Goal: Task Accomplishment & Management: Manage account settings

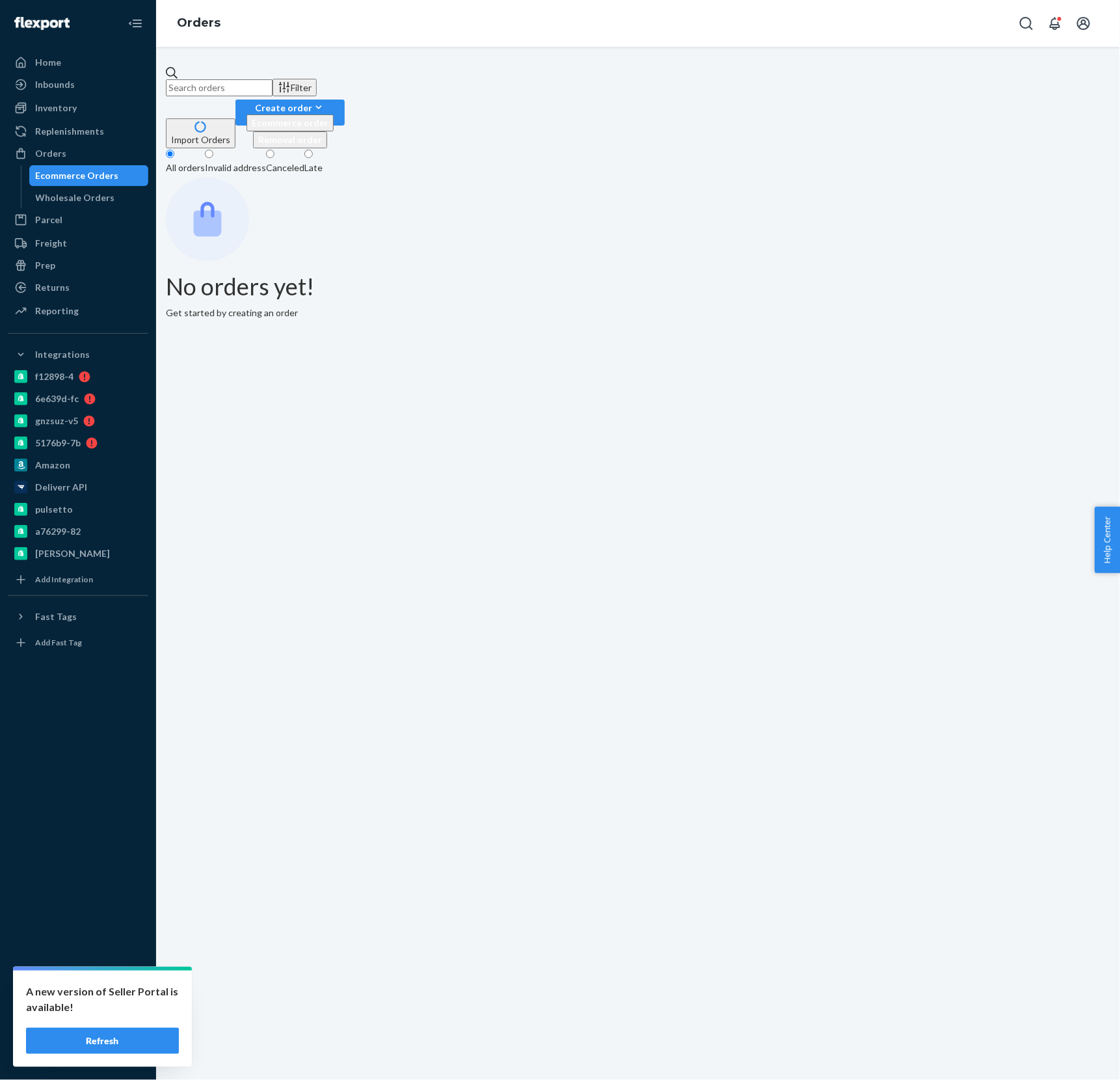
click at [273, 85] on input "text" at bounding box center [218, 88] width 106 height 17
type input "4196919"
click at [465, 35] on div "Orders" at bounding box center [638, 23] width 964 height 47
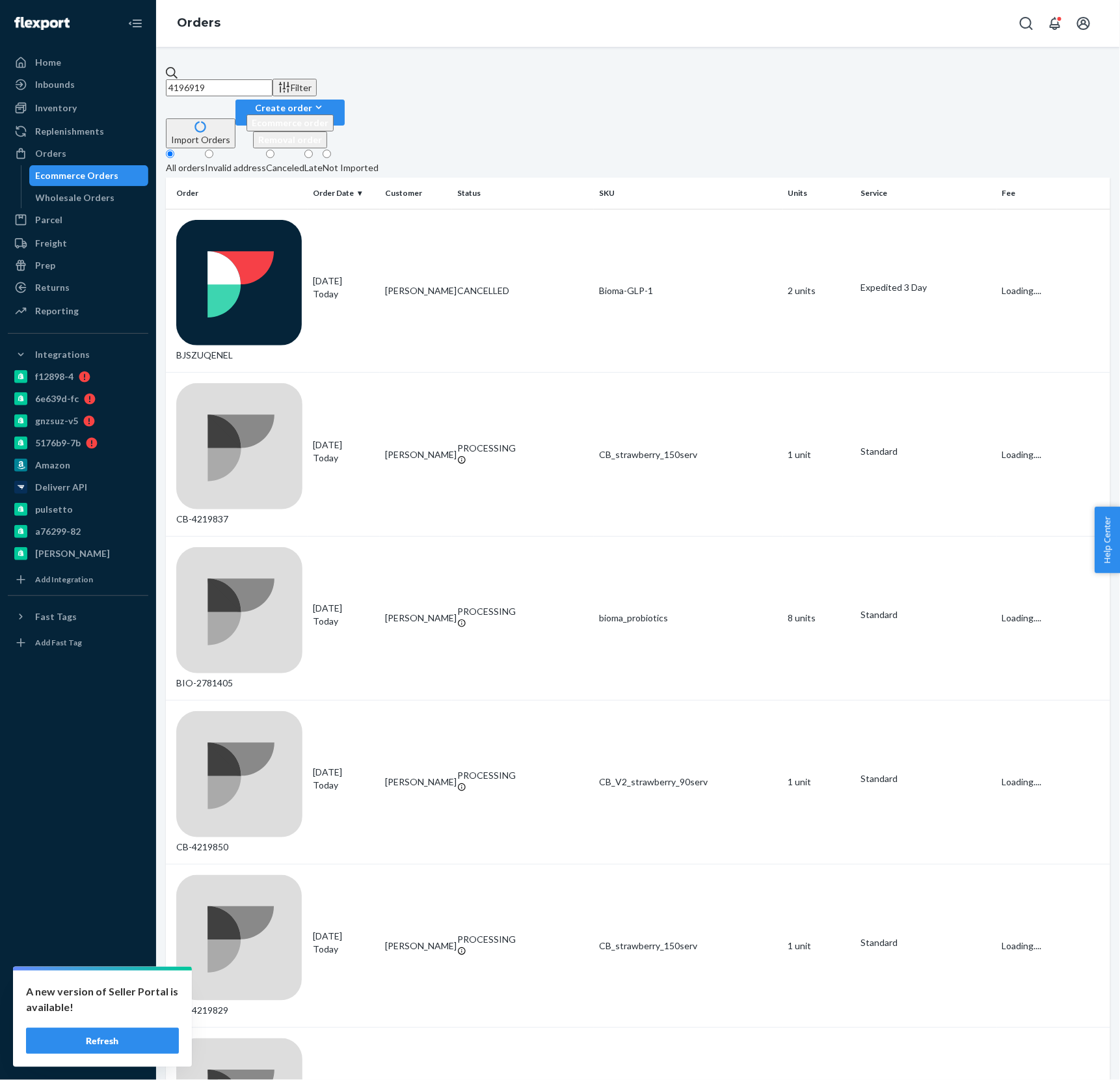
click at [719, 55] on div "4196919 Filter Import Orders Create order Ecommerce order Removal order All ord…" at bounding box center [638, 563] width 964 height 1033
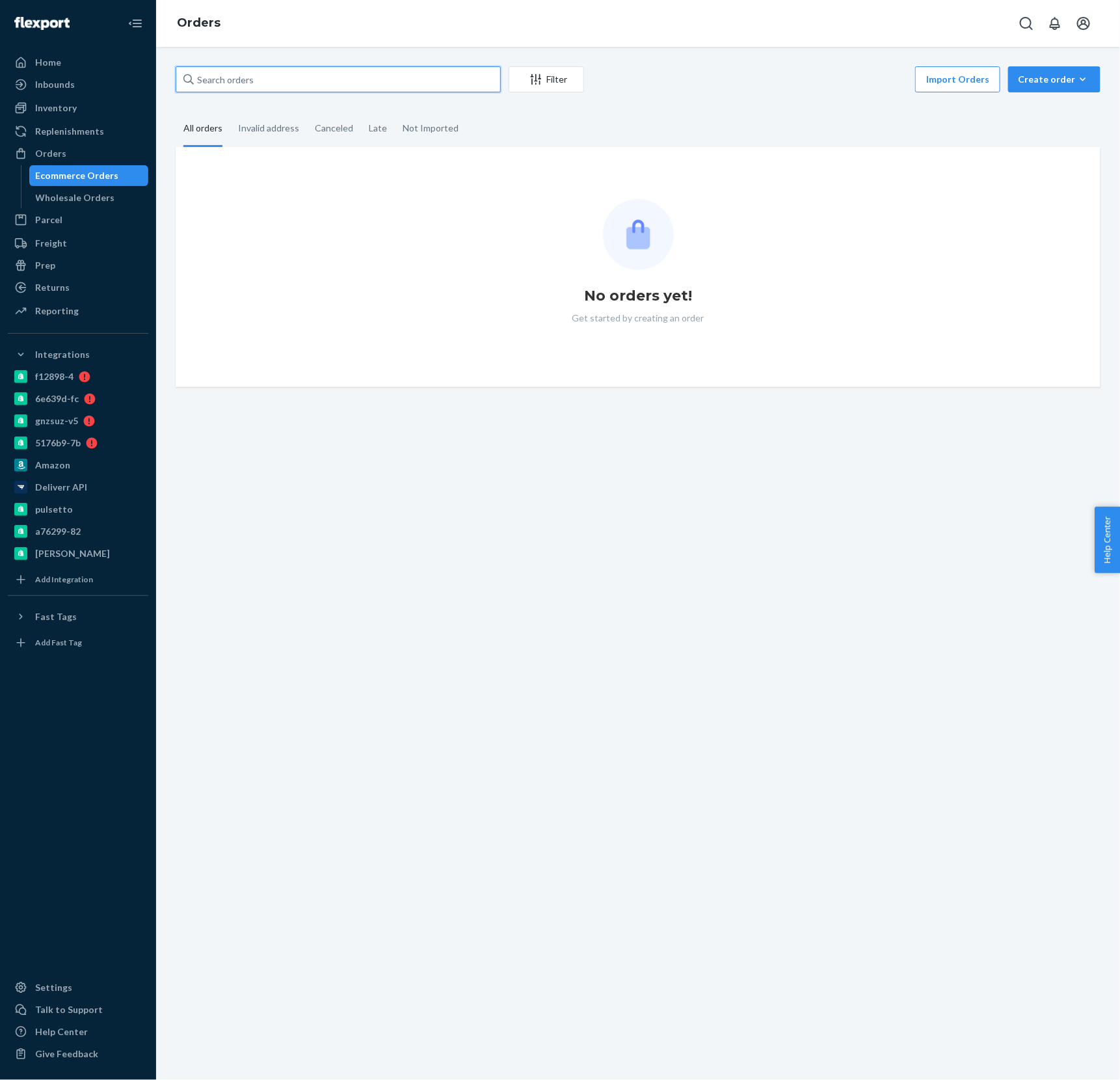
click at [347, 86] on input "text" at bounding box center [338, 79] width 326 height 26
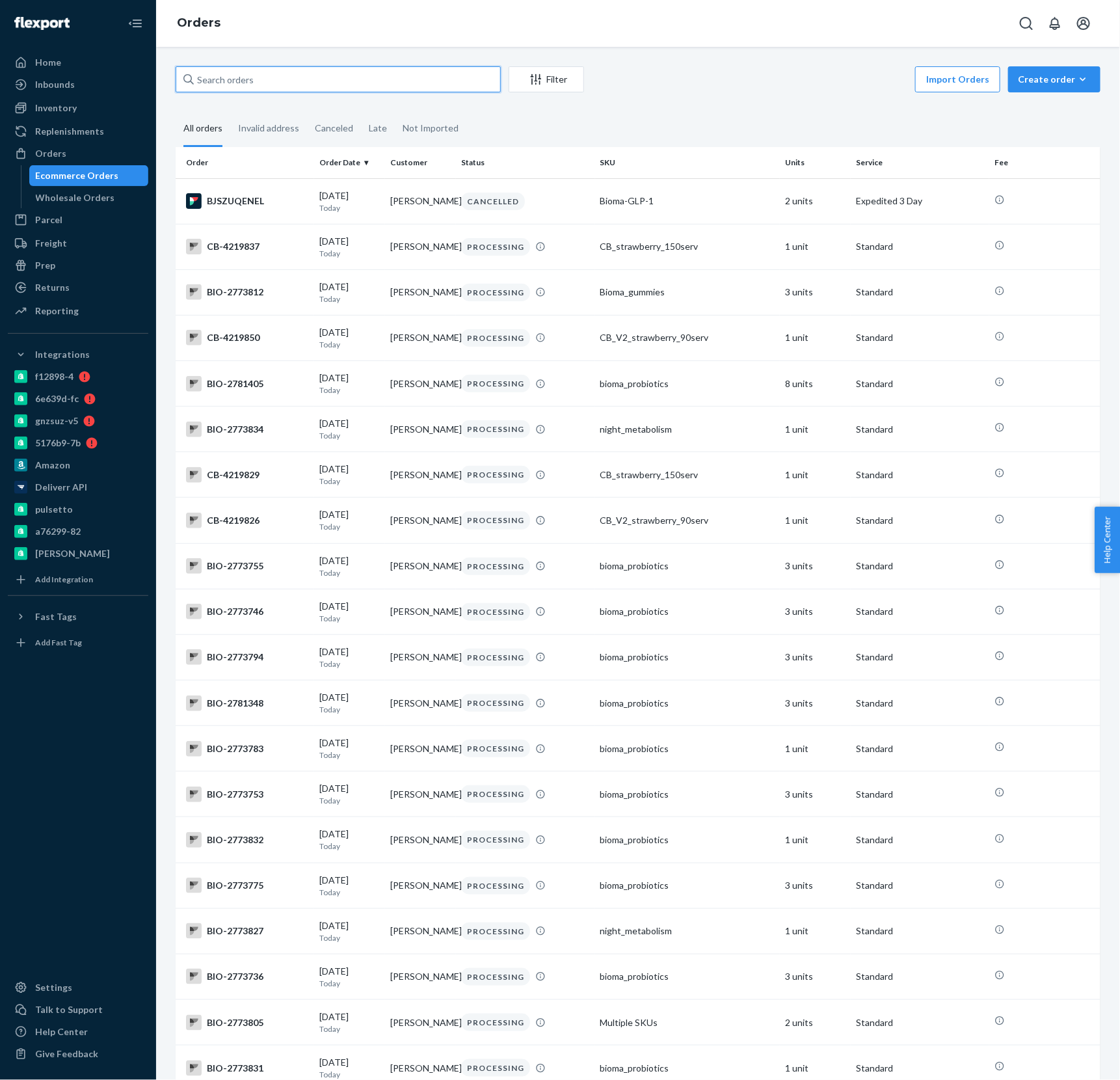
paste input "4196919"
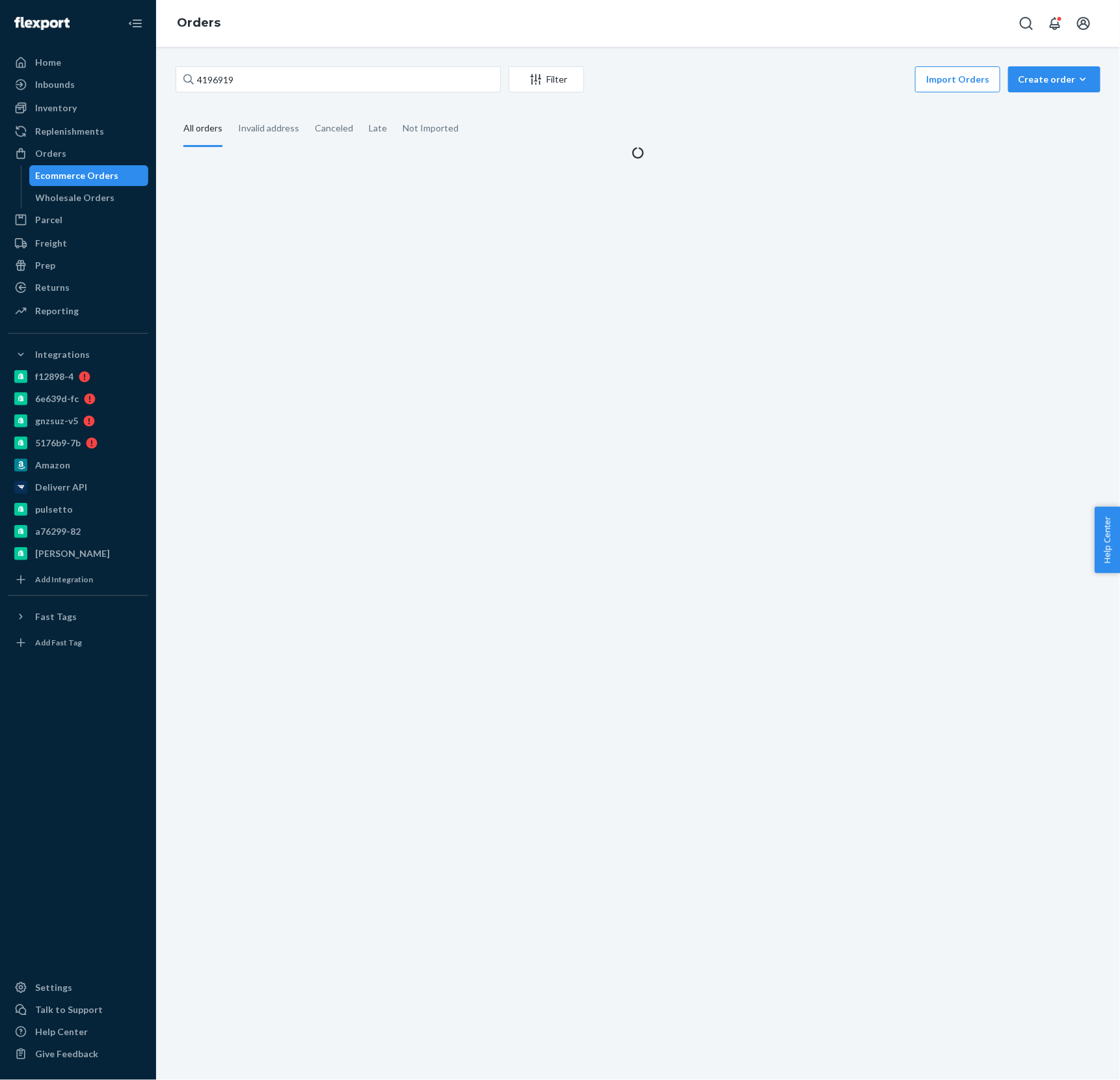
click at [687, 77] on div "Import Orders Create order Ecommerce order Removal order" at bounding box center [846, 81] width 509 height 29
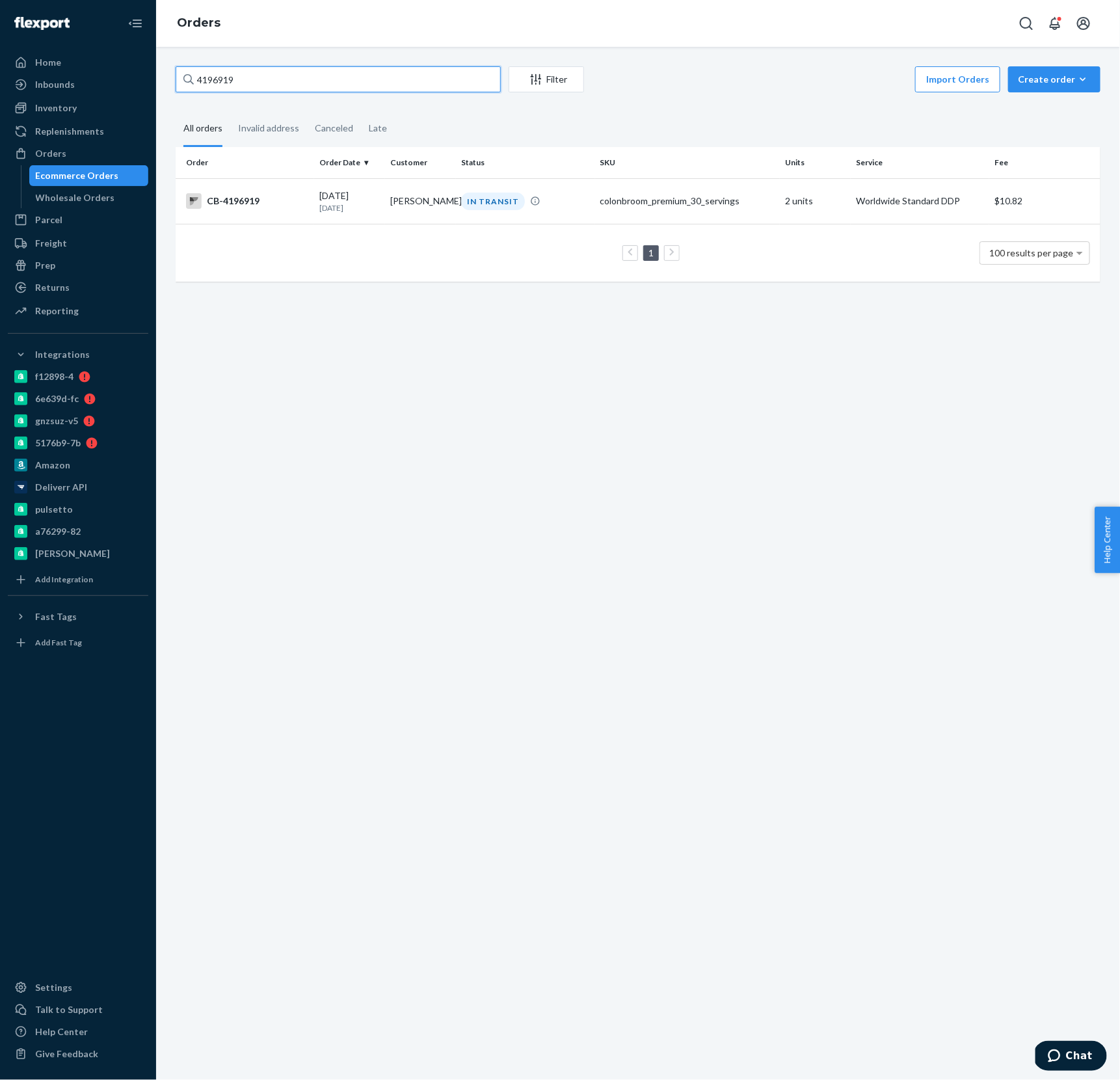
click at [273, 79] on input "4196919" at bounding box center [338, 79] width 326 height 26
paste input "65735"
type input "4165735"
click at [320, 48] on div "4165735 Filter Import Orders Create order Ecommerce order Removal order All ord…" at bounding box center [638, 563] width 964 height 1033
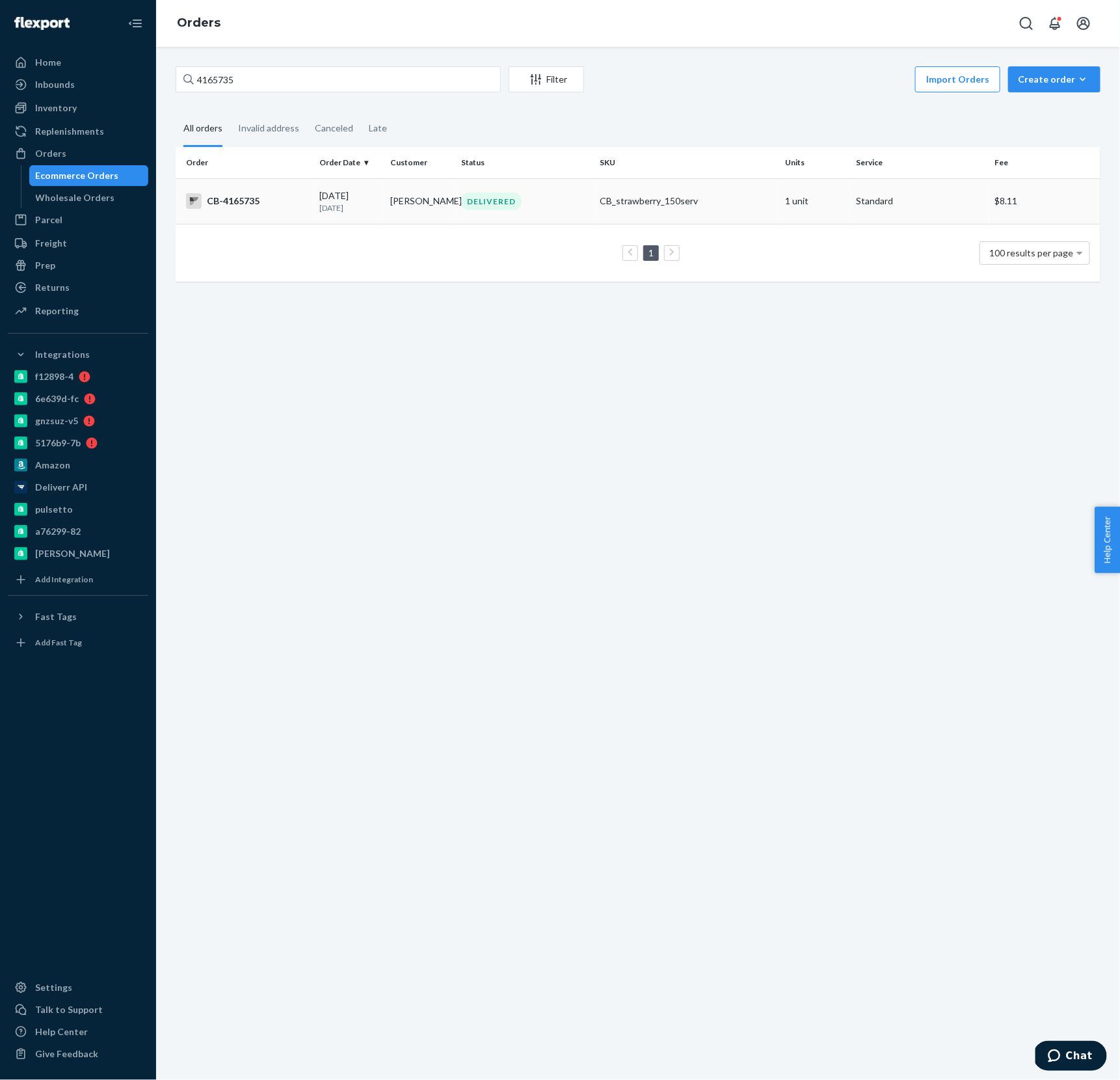
click at [557, 198] on div "DELIVERED" at bounding box center [525, 201] width 134 height 17
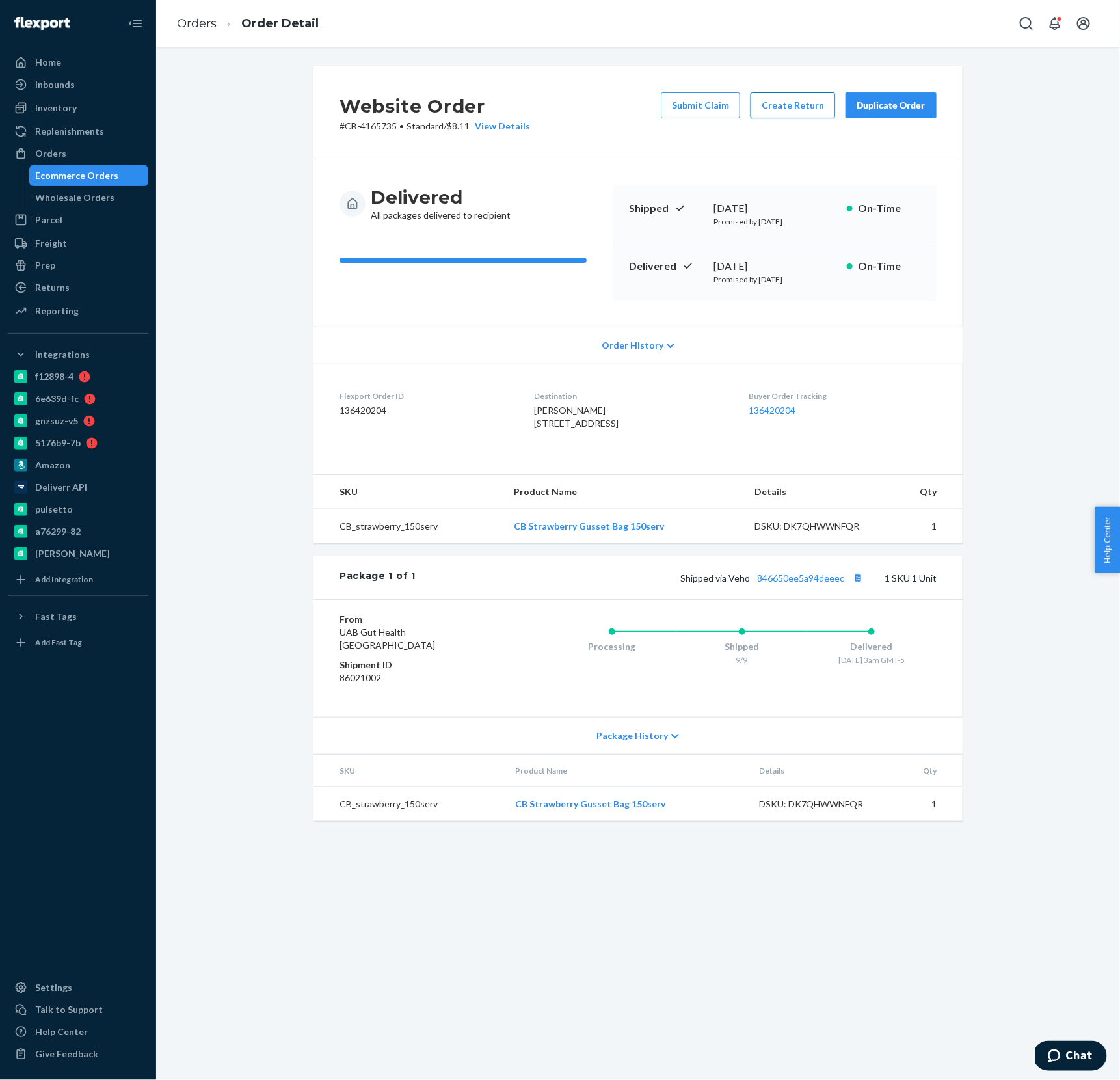
click at [781, 104] on button "Create Return" at bounding box center [793, 105] width 85 height 26
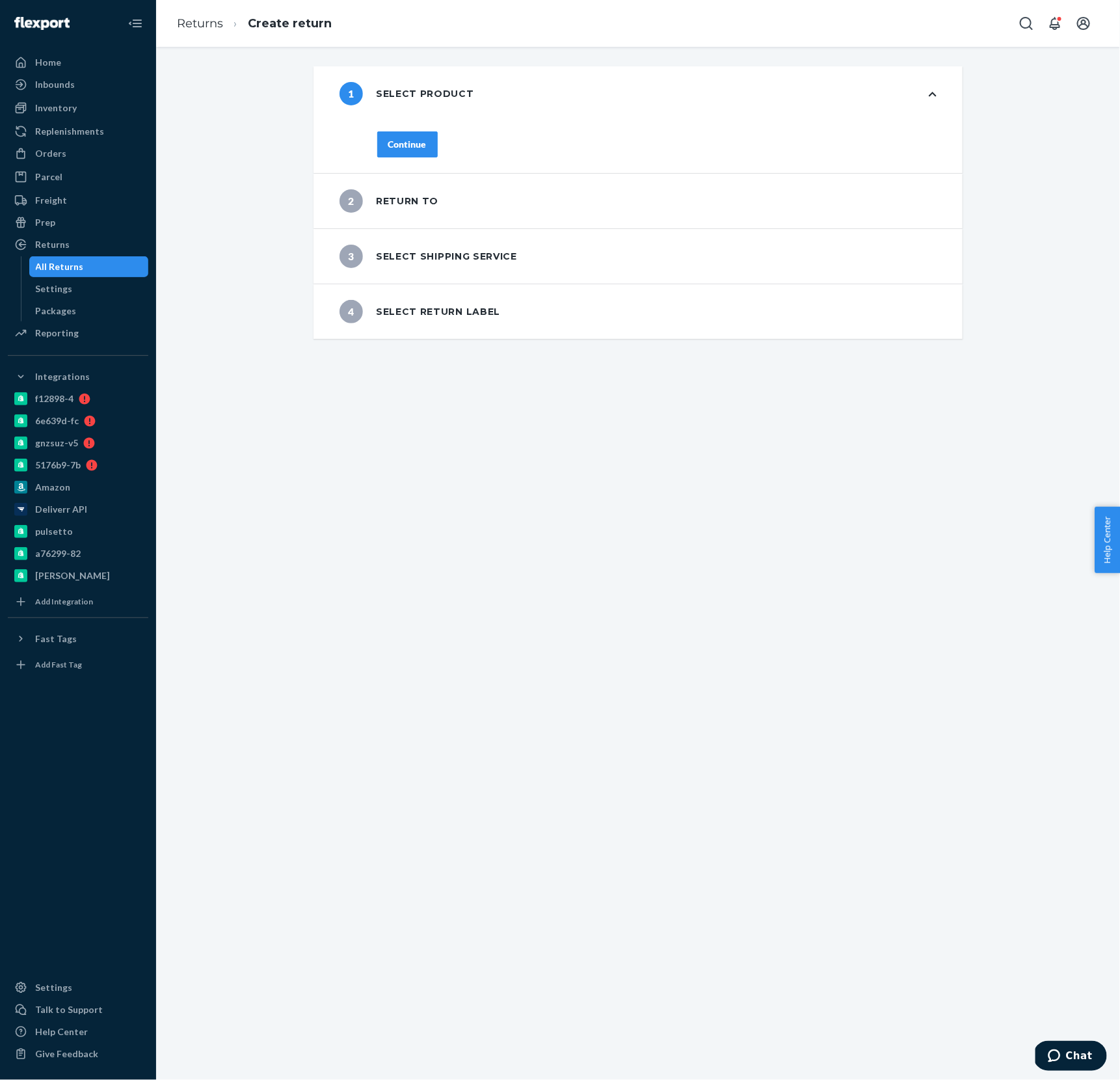
drag, startPoint x: 419, startPoint y: 135, endPoint x: 429, endPoint y: 141, distance: 11.7
click at [419, 136] on button "Continue" at bounding box center [407, 144] width 61 height 26
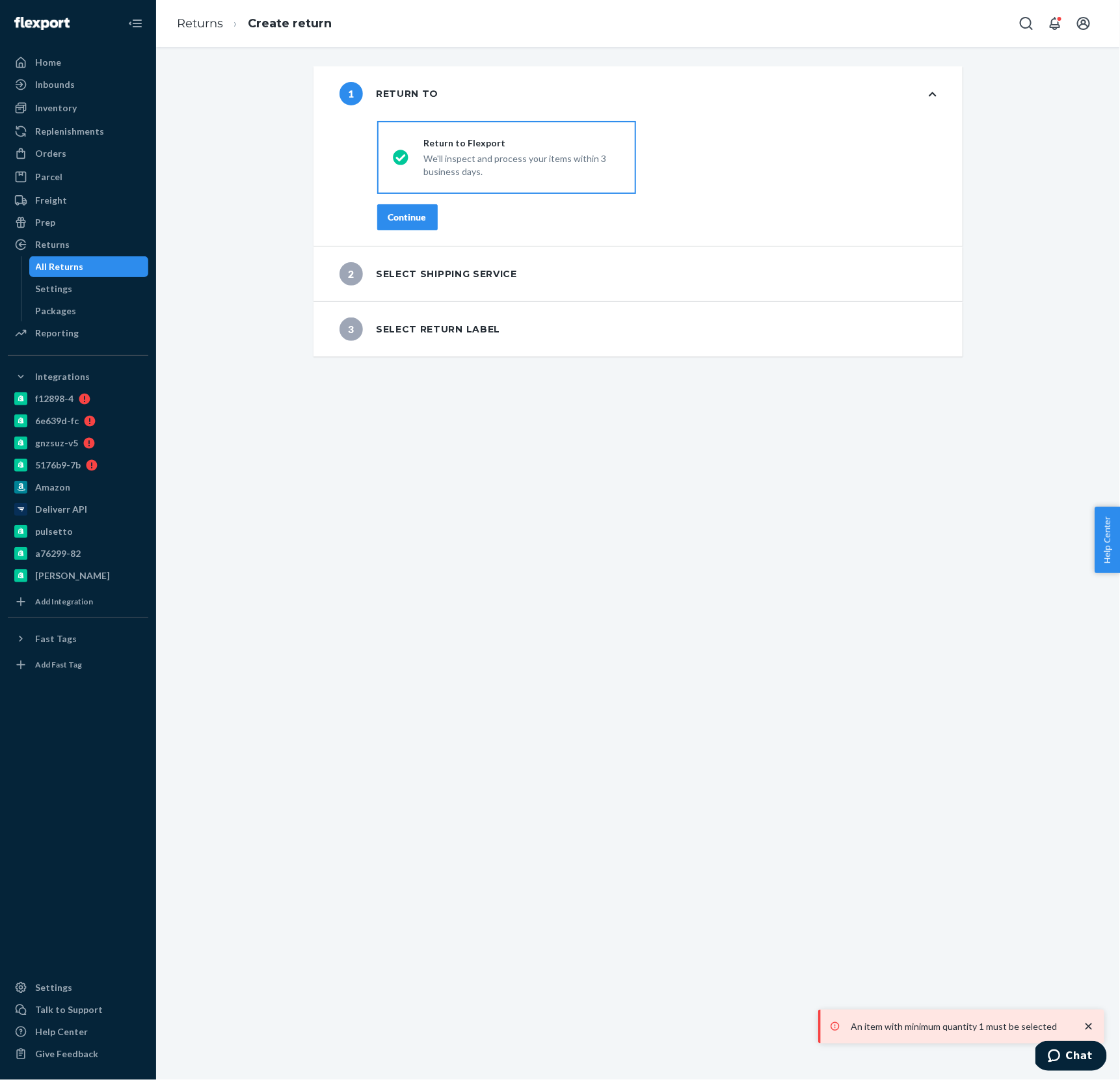
click at [406, 219] on div "Continue" at bounding box center [407, 217] width 38 height 13
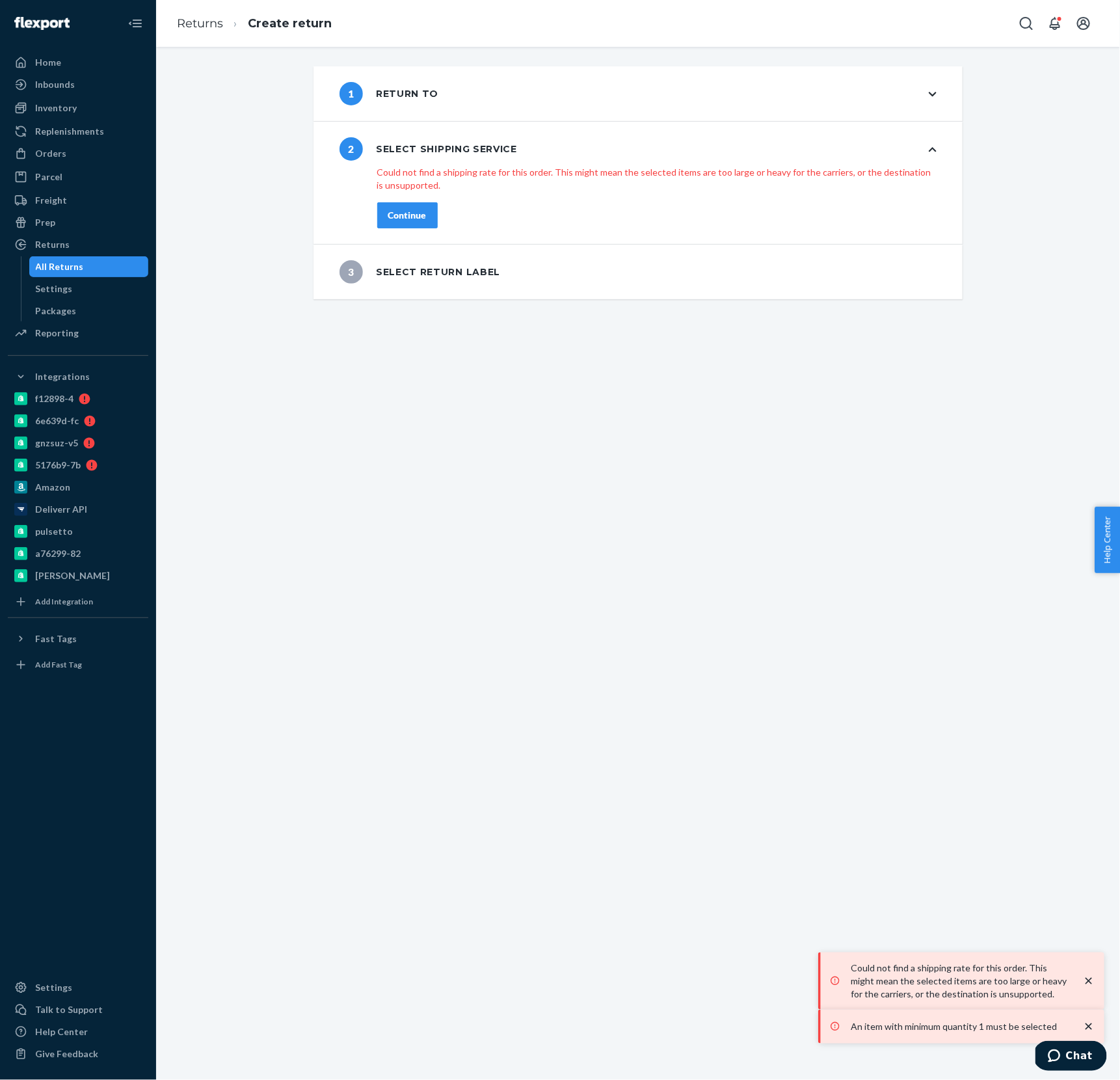
click at [403, 206] on button "Continue" at bounding box center [407, 215] width 61 height 26
click at [409, 205] on div "Continue" at bounding box center [407, 202] width 38 height 13
click at [420, 205] on div "Continue" at bounding box center [407, 202] width 38 height 13
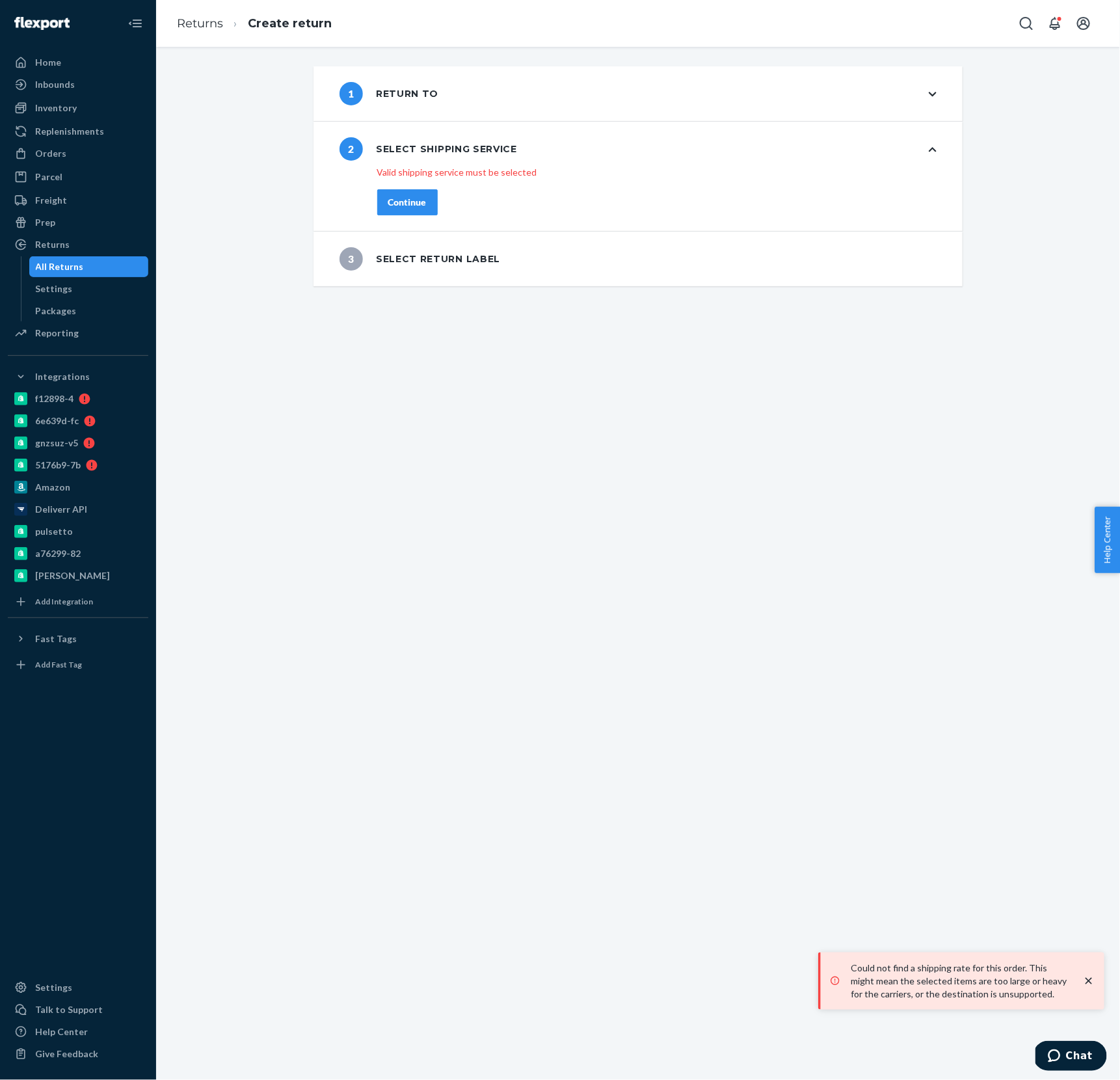
click at [420, 205] on div "Continue" at bounding box center [407, 202] width 38 height 13
click at [421, 205] on div "Continue" at bounding box center [407, 202] width 38 height 13
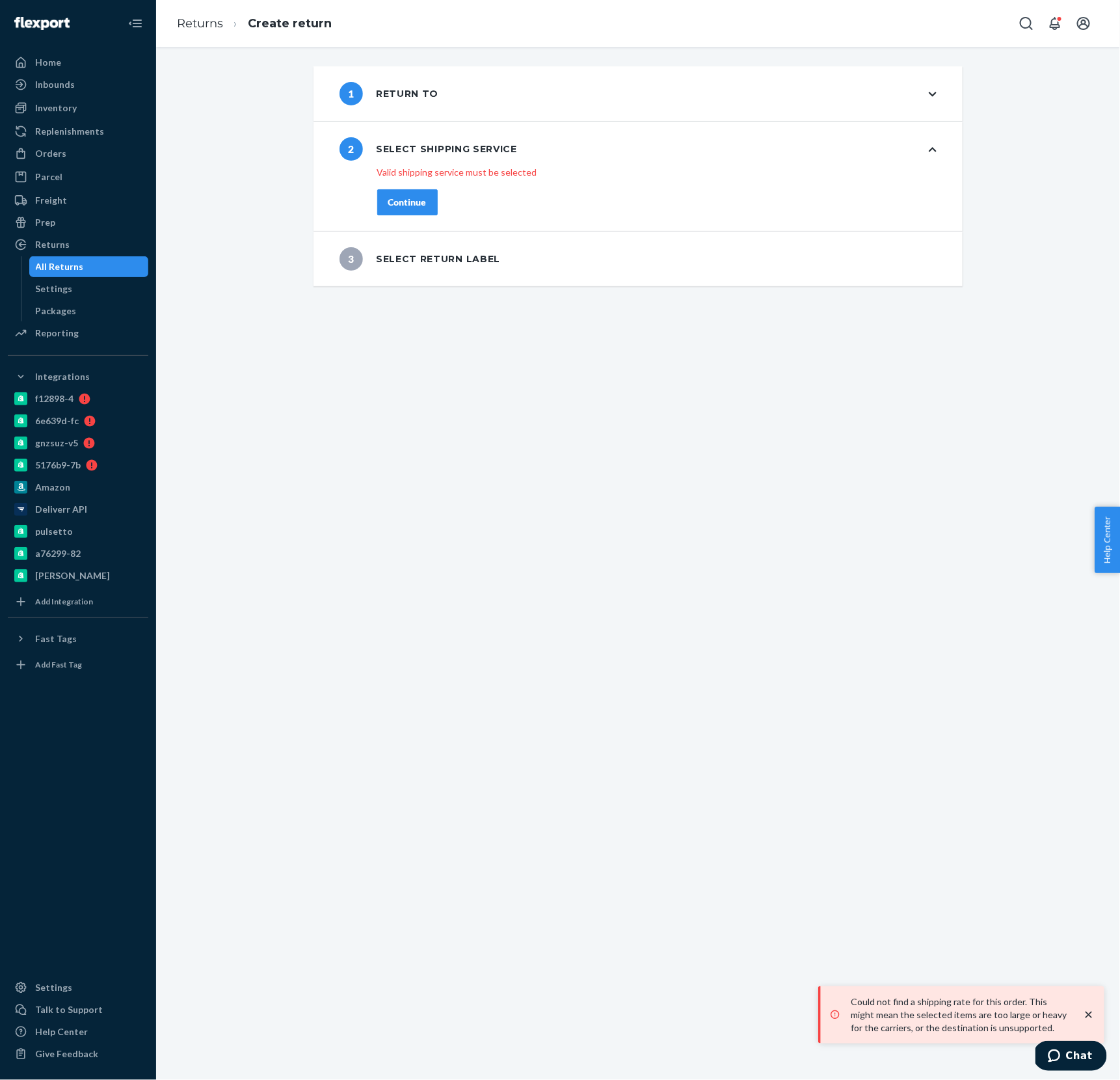
click at [421, 205] on div "Continue" at bounding box center [407, 202] width 38 height 13
click at [420, 205] on div "Continue" at bounding box center [407, 202] width 38 height 13
click at [933, 95] on icon at bounding box center [932, 94] width 8 height 5
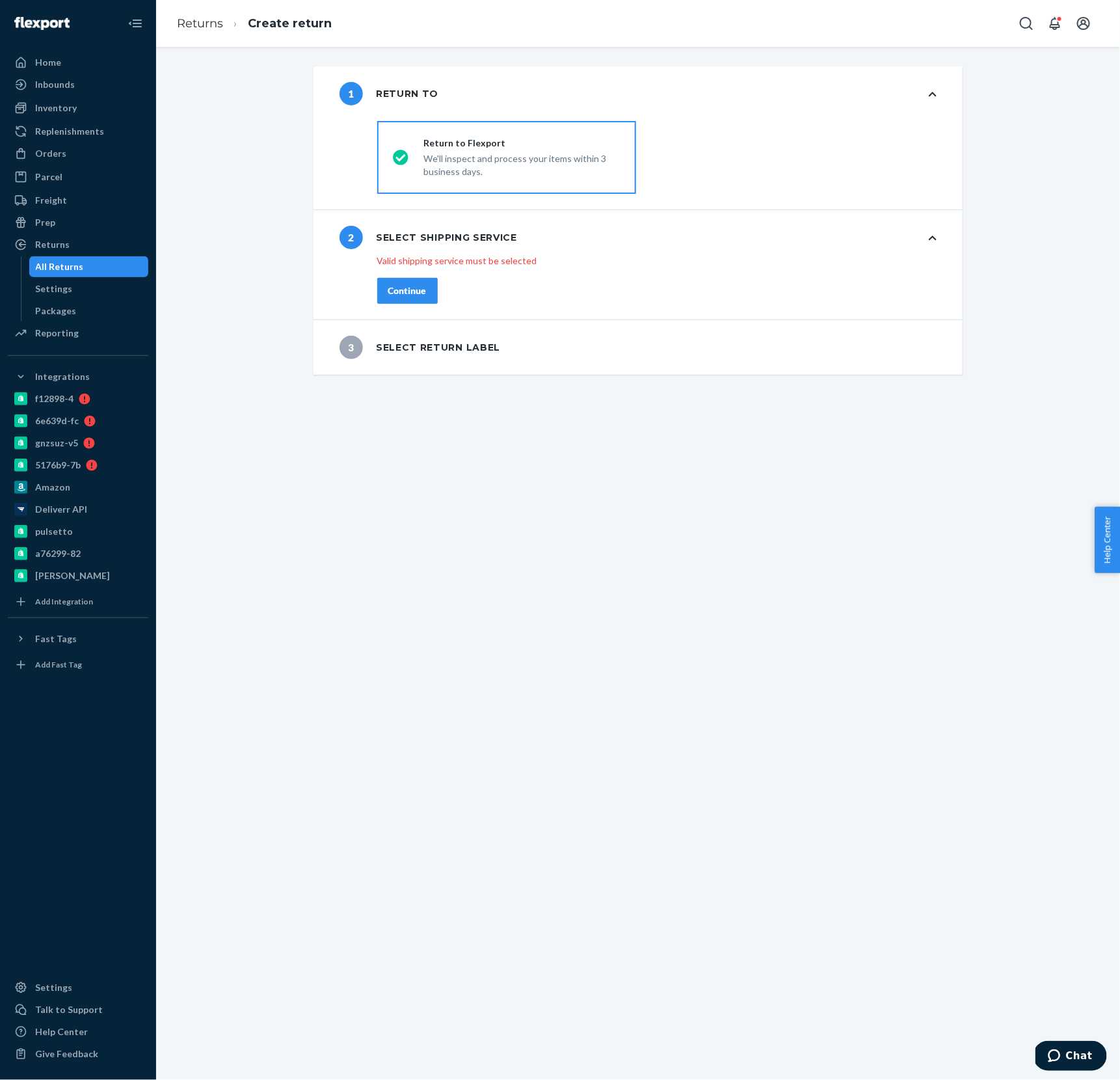
click at [419, 172] on div "Return to Flexport We'll inspect and process your items within 3 business days." at bounding box center [514, 157] width 212 height 42
click at [401, 162] on input "Return to Flexport We'll inspect and process your items within 3 business days." at bounding box center [397, 158] width 8 height 8
click at [488, 158] on div "We'll inspect and process your items within 3 business days." at bounding box center [522, 164] width 196 height 29
click at [412, 305] on div "shippingRatesRadioGroup Valid shipping service must be selected Continue" at bounding box center [657, 289] width 611 height 60
click at [420, 285] on div "Continue" at bounding box center [407, 291] width 38 height 13
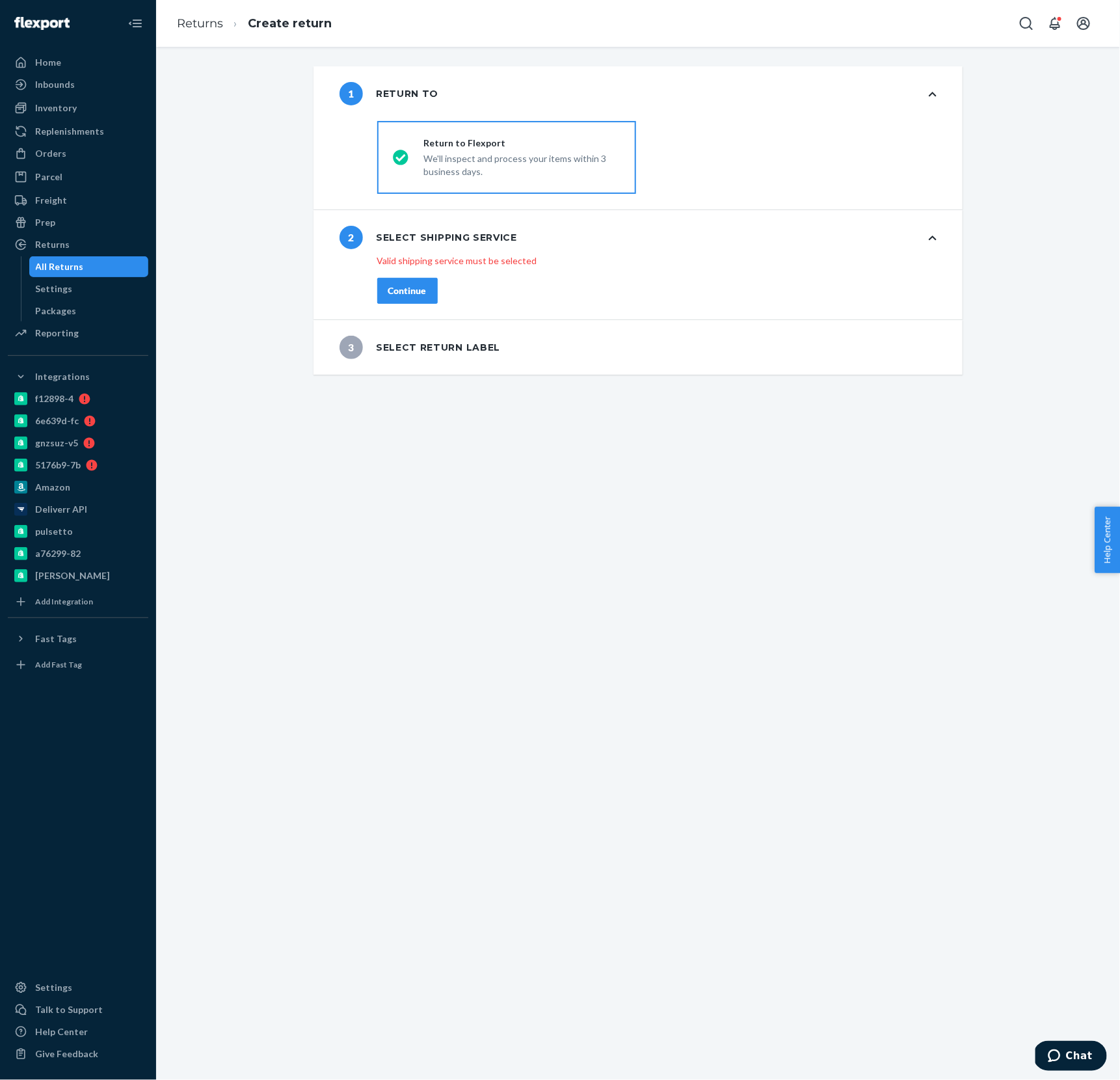
click at [947, 302] on div "shippingRatesRadioGroup Valid shipping service must be selected Continue" at bounding box center [657, 289] width 611 height 60
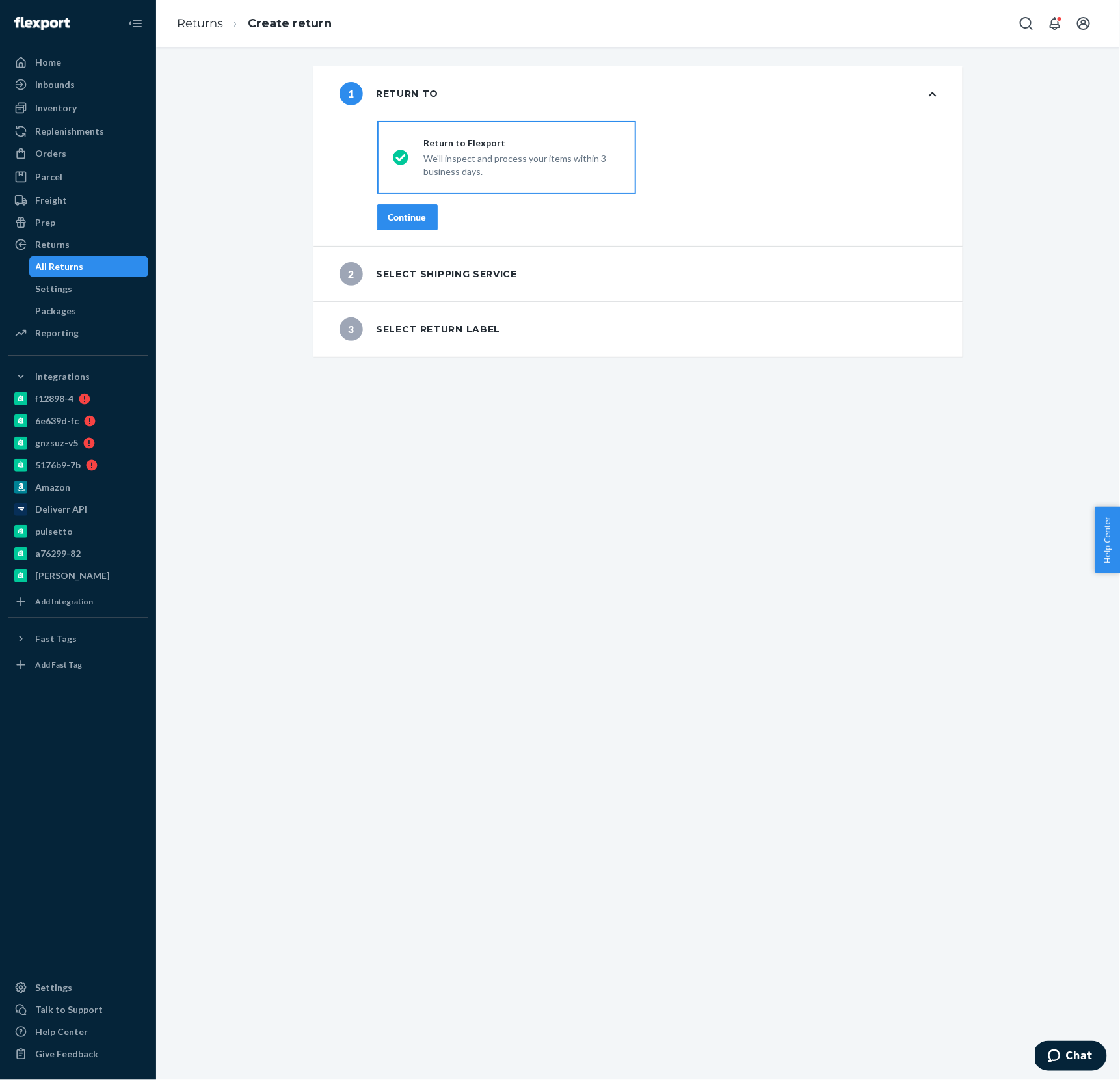
click at [410, 145] on div "Return to Flexport We'll inspect and process your items within 3 business days." at bounding box center [514, 157] width 212 height 42
click at [401, 154] on input "Return to Flexport We'll inspect and process your items within 3 business days." at bounding box center [397, 158] width 8 height 8
click at [415, 223] on div "Continue" at bounding box center [407, 217] width 38 height 13
